Goal: Task Accomplishment & Management: Complete application form

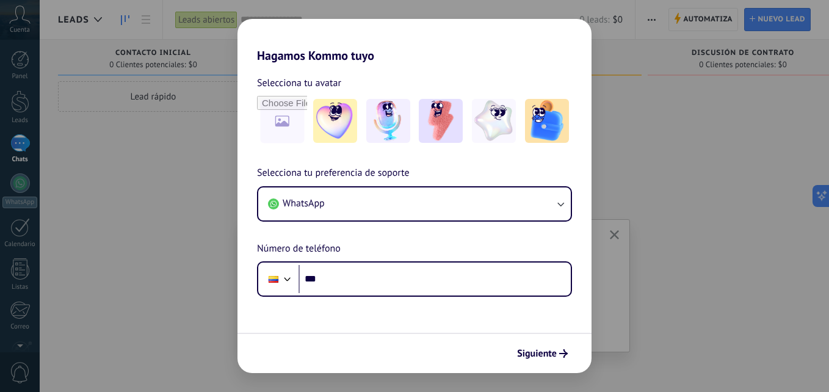
click at [758, 218] on div "Hagamos Kommo tuyo Selecciona tu avatar Selecciona tu preferencia de soporte Wh…" at bounding box center [414, 196] width 829 height 392
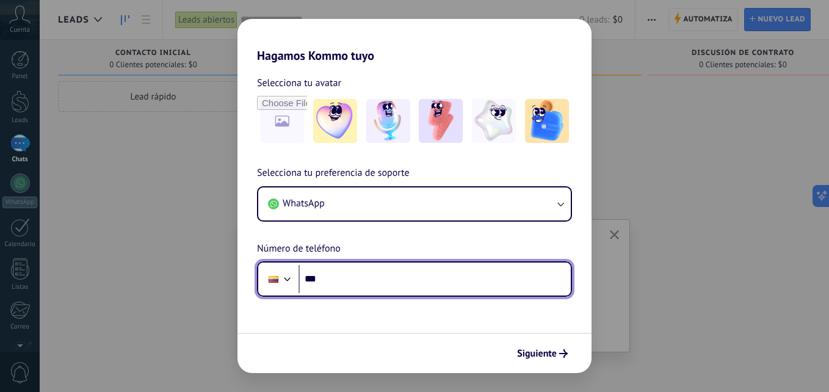
click at [279, 281] on div at bounding box center [273, 279] width 23 height 26
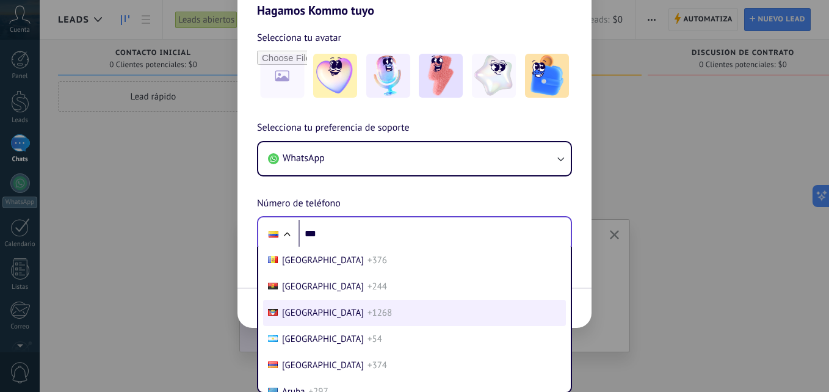
scroll to position [122, 0]
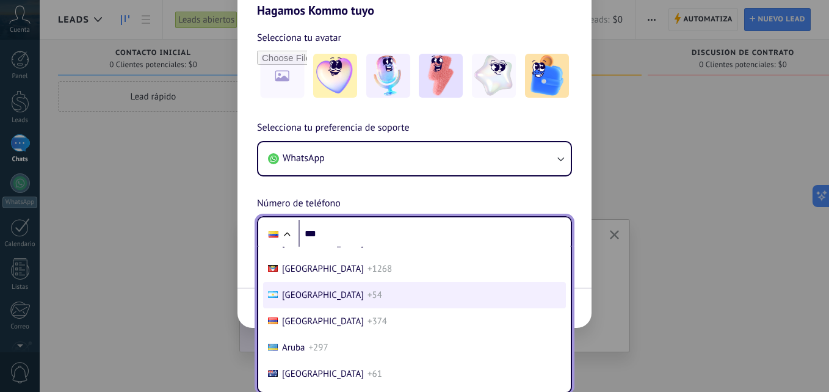
click at [346, 295] on li "[GEOGRAPHIC_DATA] +54" at bounding box center [414, 295] width 303 height 26
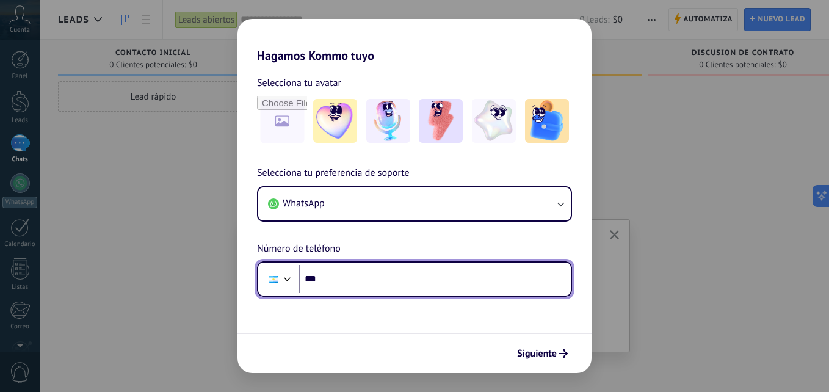
scroll to position [0, 0]
click at [366, 273] on input "***" at bounding box center [434, 279] width 272 height 28
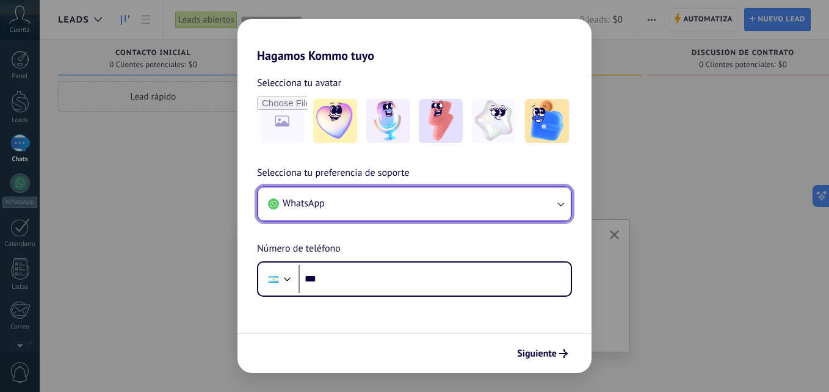
click at [388, 203] on button "WhatsApp" at bounding box center [414, 203] width 312 height 33
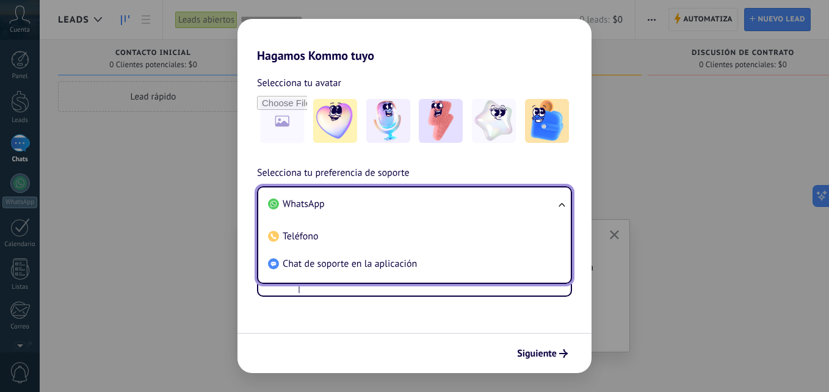
click at [408, 201] on li "WhatsApp" at bounding box center [412, 203] width 298 height 27
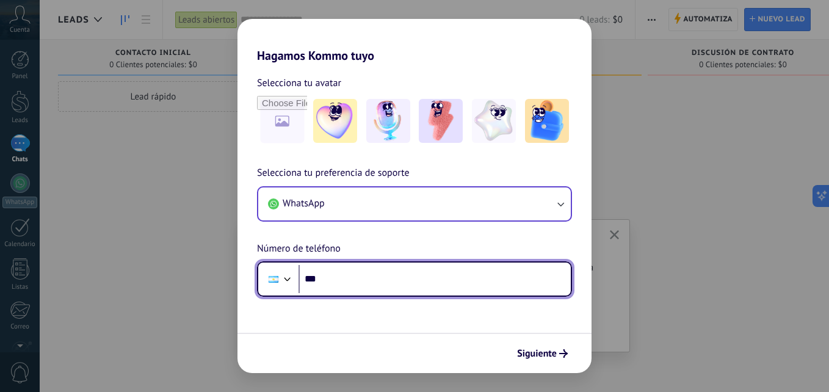
click at [364, 279] on input "***" at bounding box center [434, 279] width 272 height 28
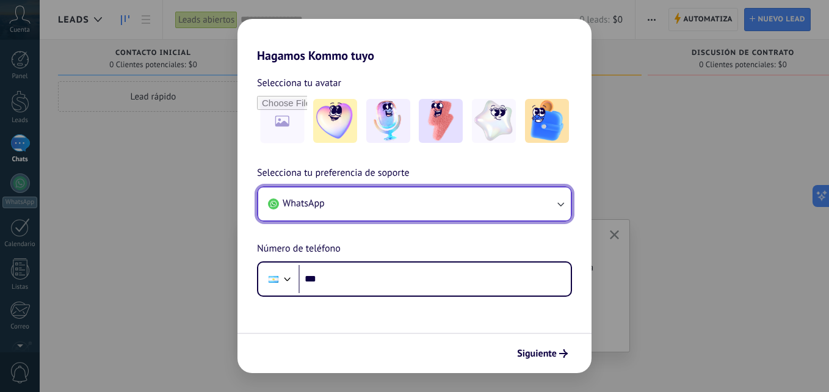
click at [389, 202] on button "WhatsApp" at bounding box center [414, 203] width 312 height 33
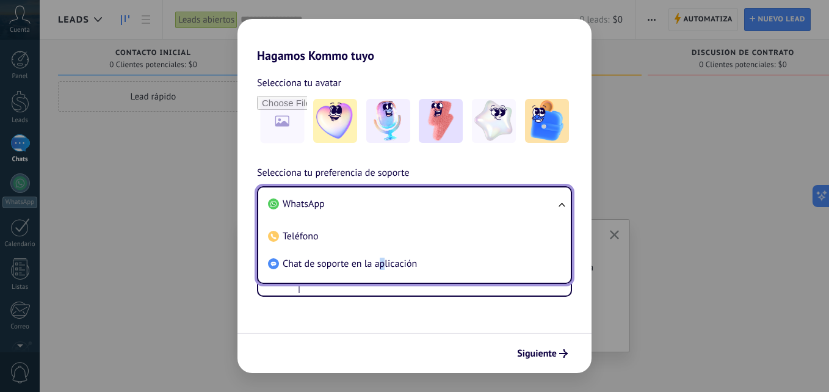
click at [381, 267] on span "Chat de soporte en la aplicación" at bounding box center [349, 263] width 134 height 12
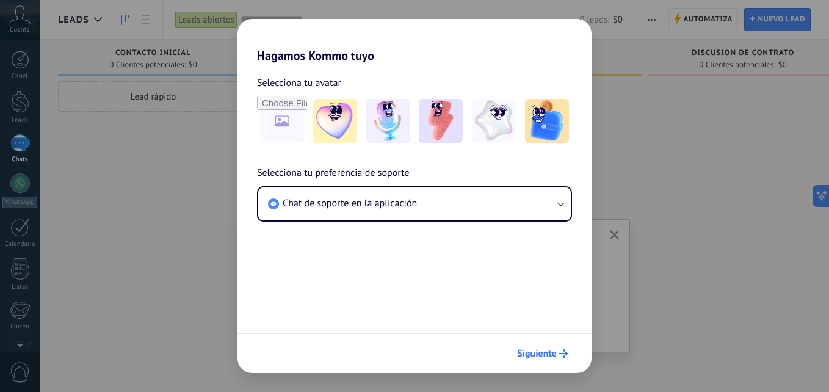
click at [547, 353] on span "Siguiente" at bounding box center [537, 353] width 40 height 9
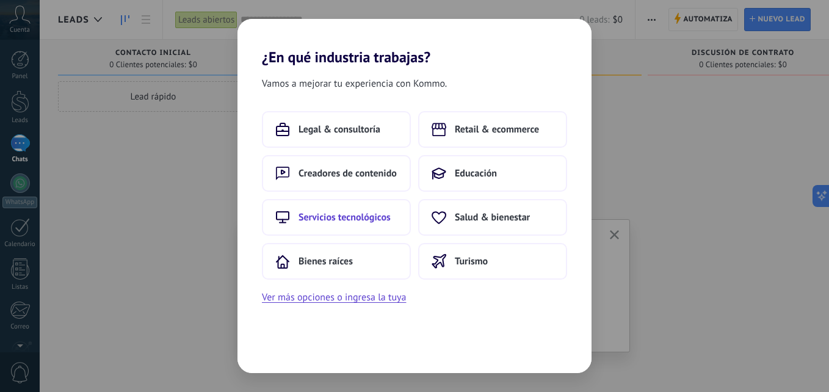
click at [354, 217] on span "Servicios tecnológicos" at bounding box center [344, 217] width 92 height 12
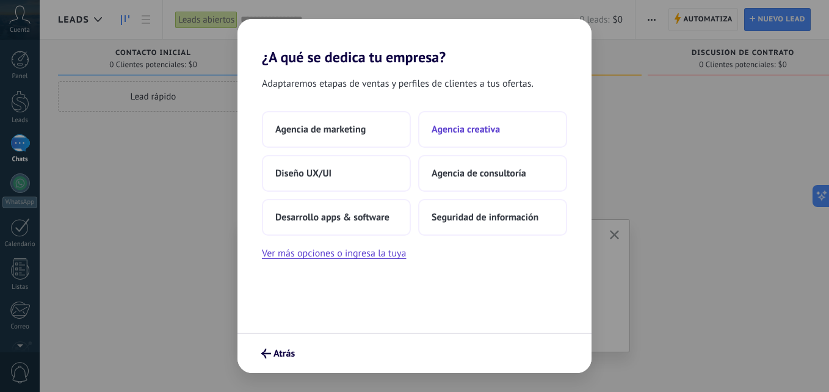
click at [491, 131] on span "Agencia creativa" at bounding box center [465, 129] width 68 height 12
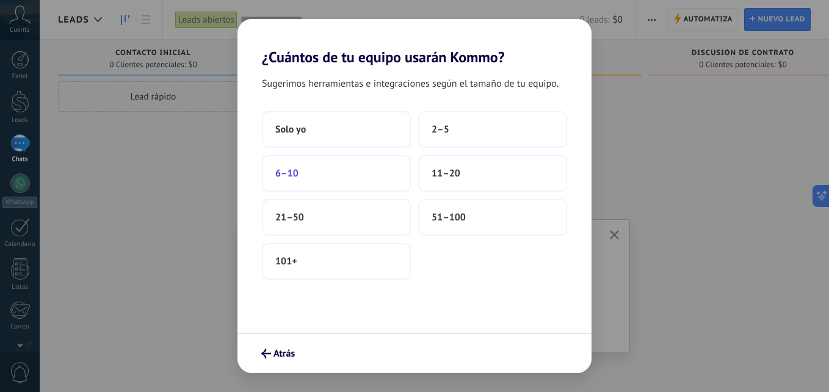
click at [344, 179] on button "6–10" at bounding box center [336, 173] width 149 height 37
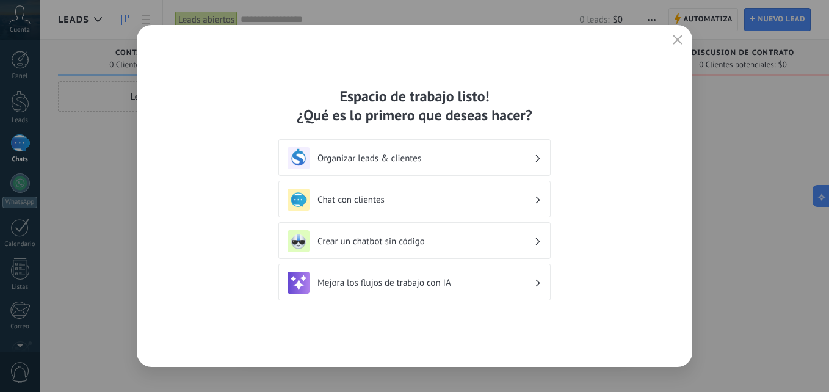
click at [458, 163] on h3 "Organizar leads & clientes" at bounding box center [425, 159] width 217 height 12
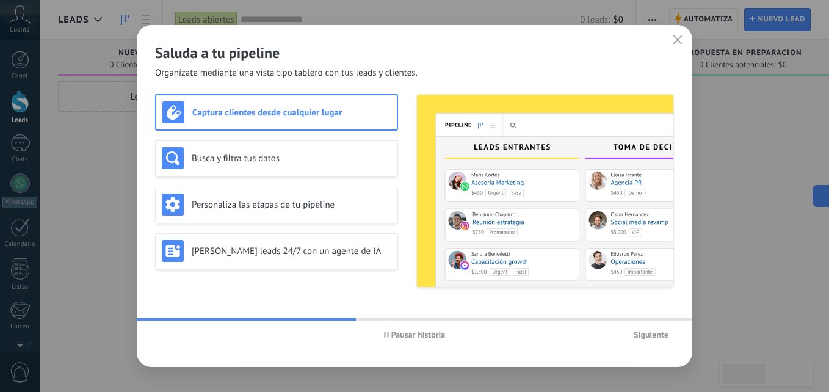
click at [651, 334] on span "Siguiente" at bounding box center [650, 334] width 35 height 9
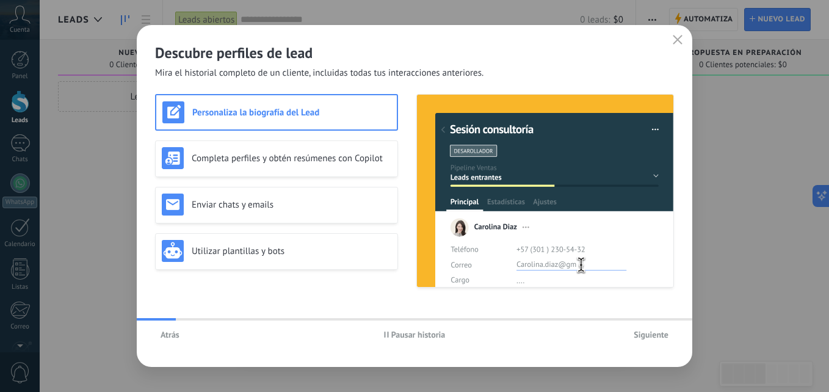
click at [649, 333] on span "Siguiente" at bounding box center [650, 334] width 35 height 9
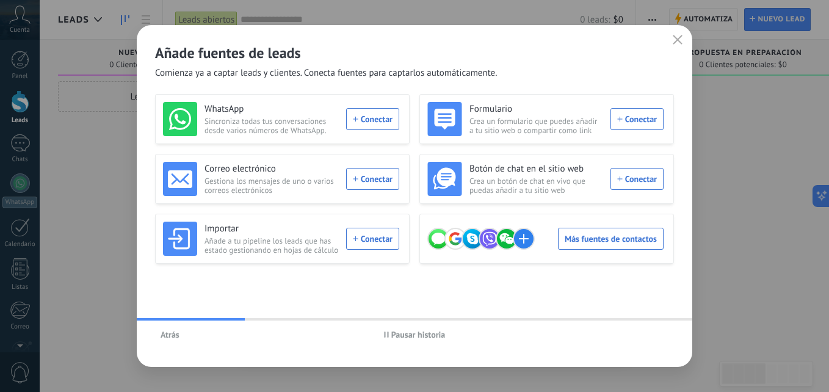
click at [671, 45] on button "button" at bounding box center [677, 40] width 16 height 17
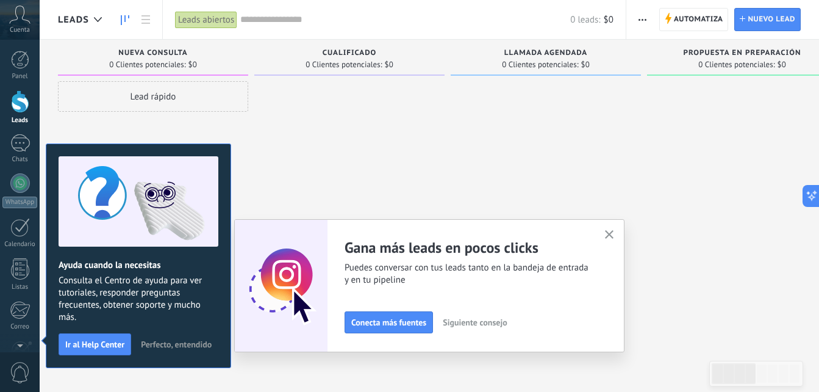
click at [181, 345] on span "Perfecto, entendido" at bounding box center [176, 344] width 71 height 9
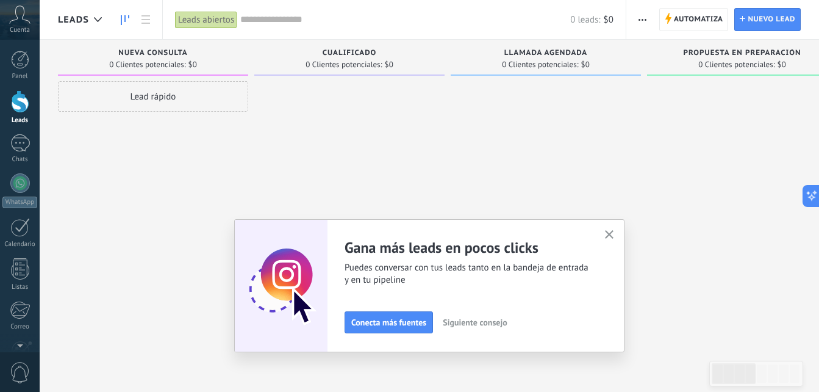
click at [613, 235] on icon "button" at bounding box center [609, 234] width 9 height 9
